Goal: Find specific page/section: Find specific page/section

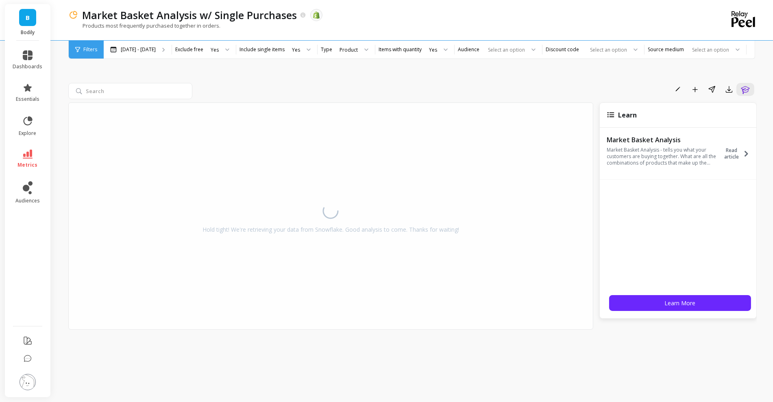
click at [34, 72] on li "dashboards" at bounding box center [27, 60] width 39 height 29
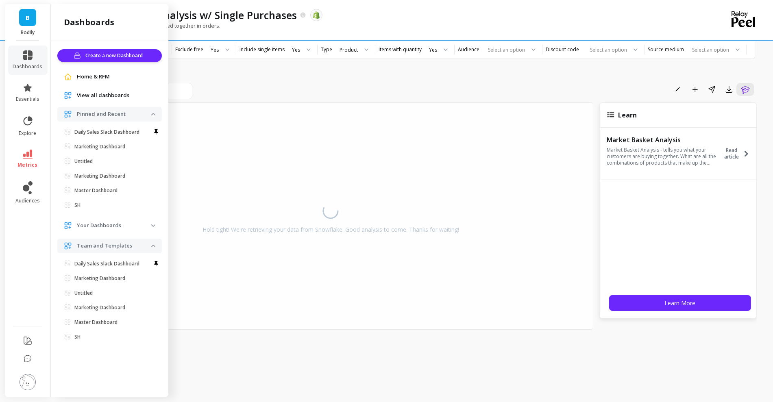
click at [28, 151] on icon at bounding box center [28, 154] width 10 height 9
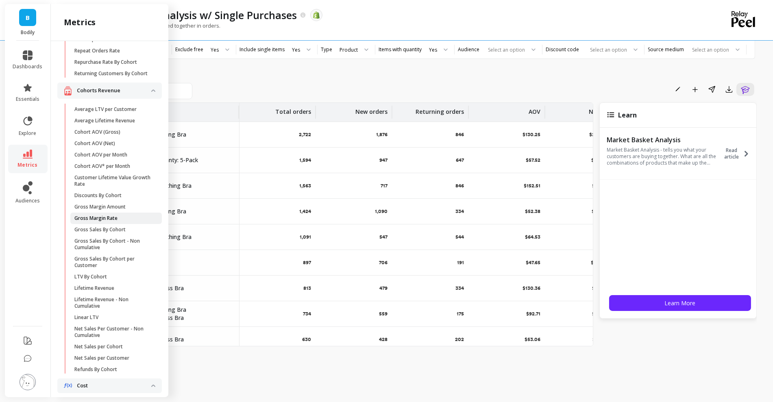
scroll to position [196, 0]
click at [127, 112] on p "Average LTV per Customer" at bounding box center [105, 111] width 62 height 7
